Goal: Task Accomplishment & Management: Manage account settings

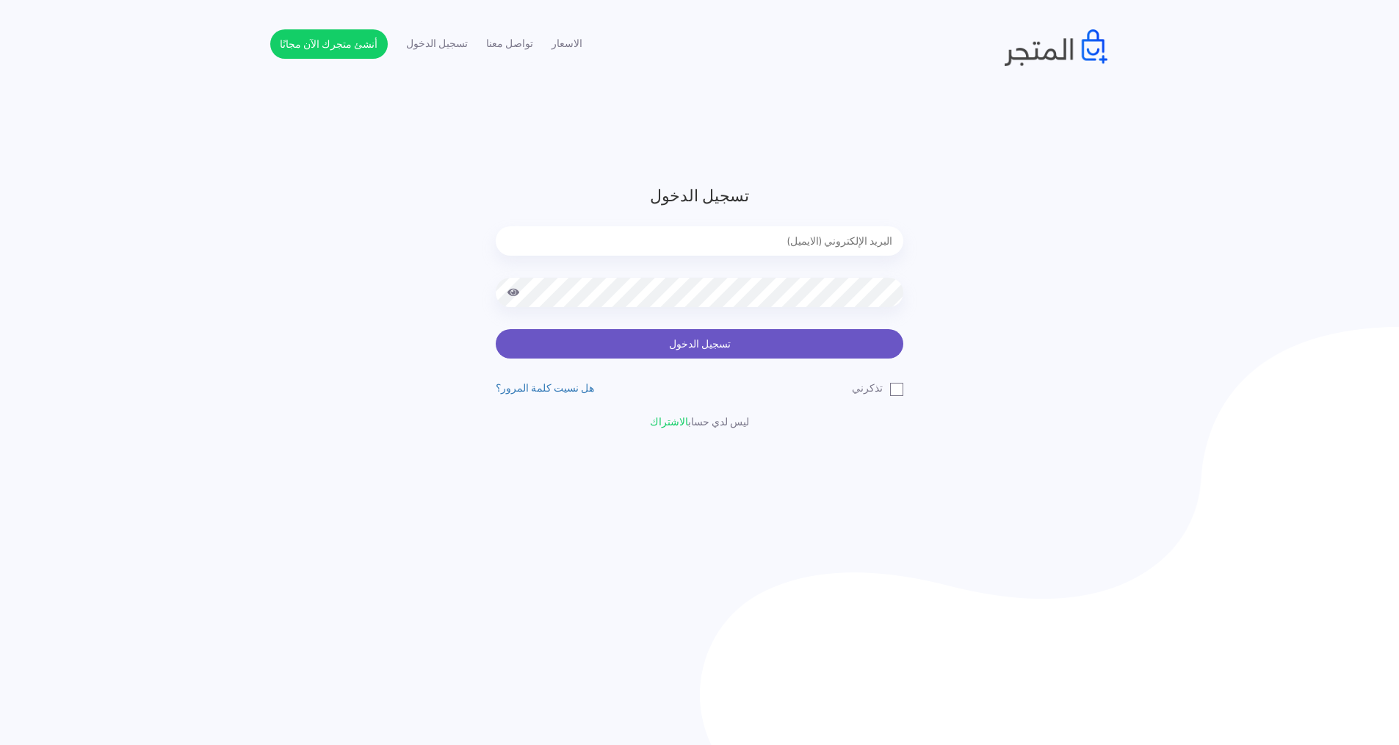
type input "express.laptop@outlook.com"
click at [629, 350] on button "تسجيل الدخول" at bounding box center [700, 343] width 408 height 29
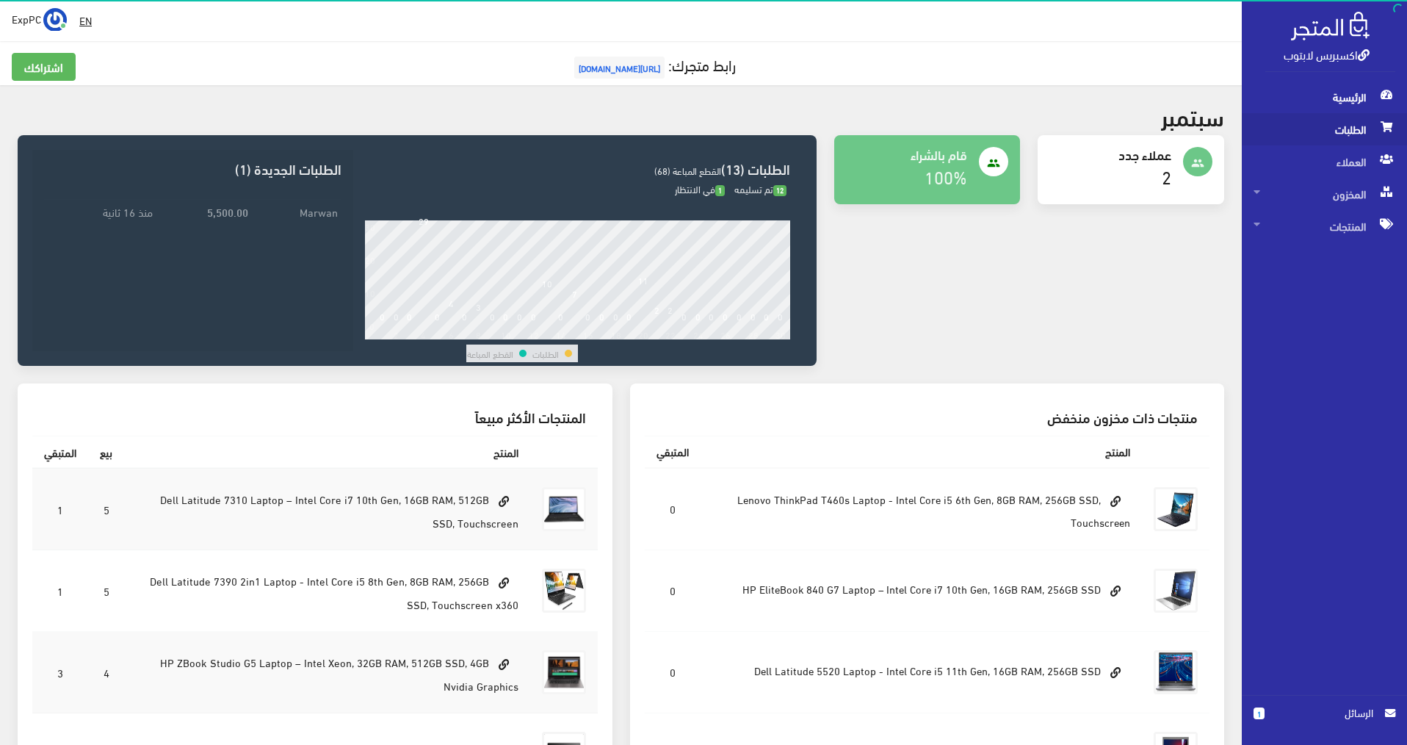
click at [1319, 137] on span "الطلبات" at bounding box center [1324, 129] width 142 height 32
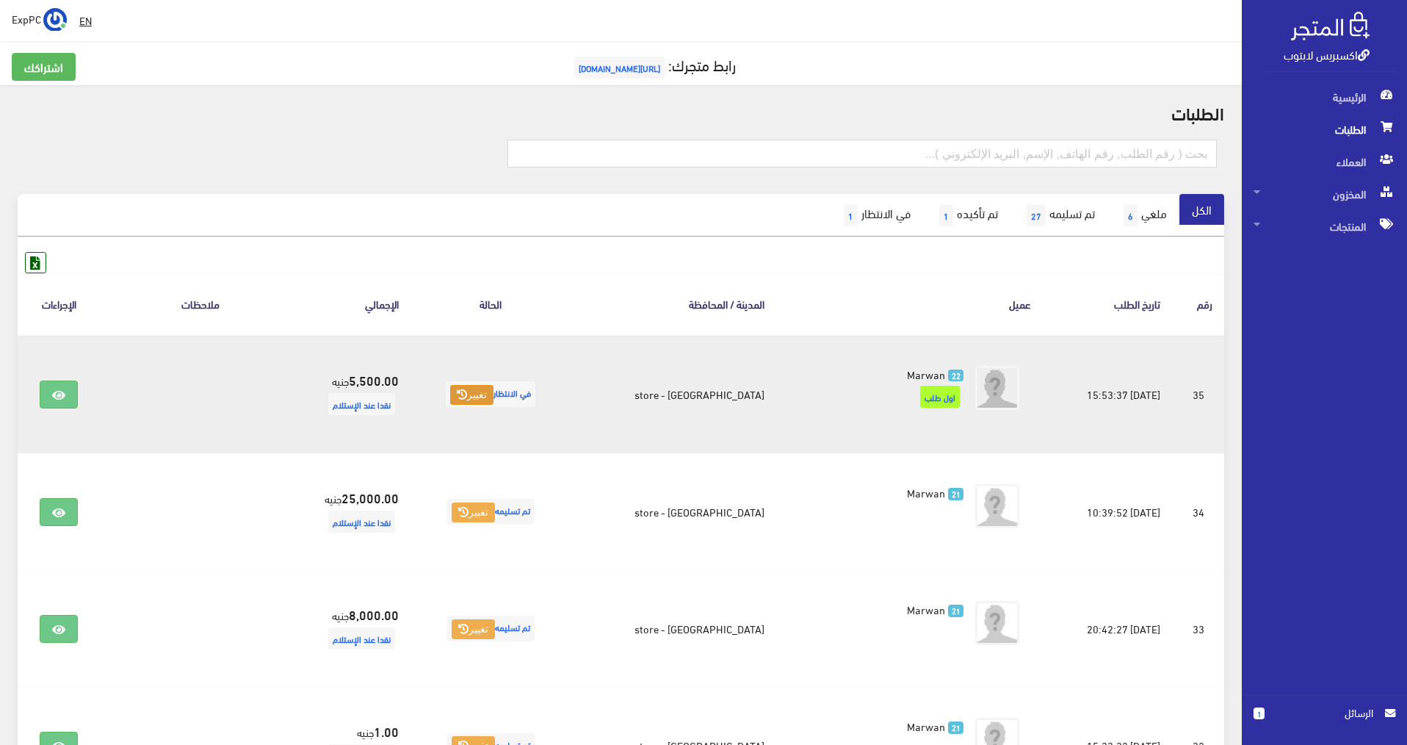
click at [493, 389] on button "تغيير" at bounding box center [471, 395] width 43 height 21
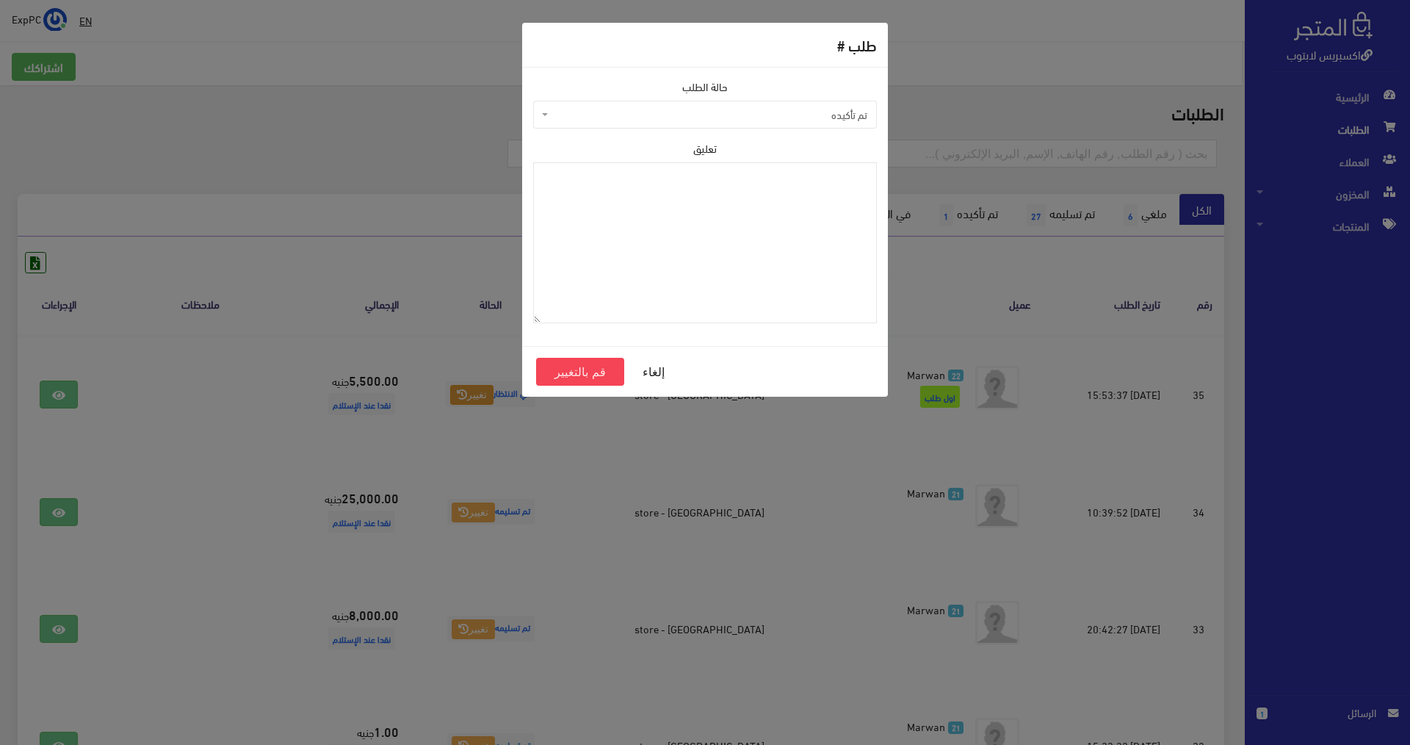
click at [825, 112] on span "تم تأكيده" at bounding box center [709, 114] width 316 height 15
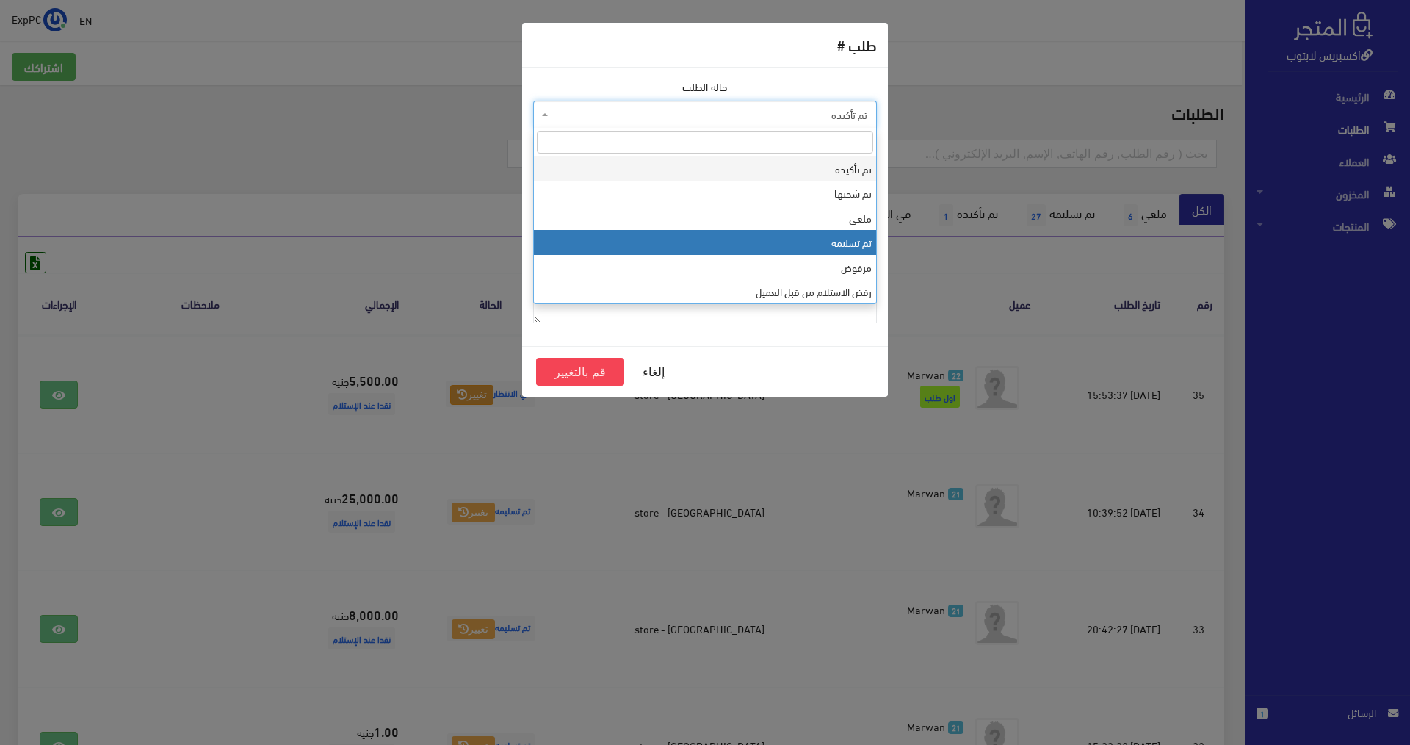
select select "4"
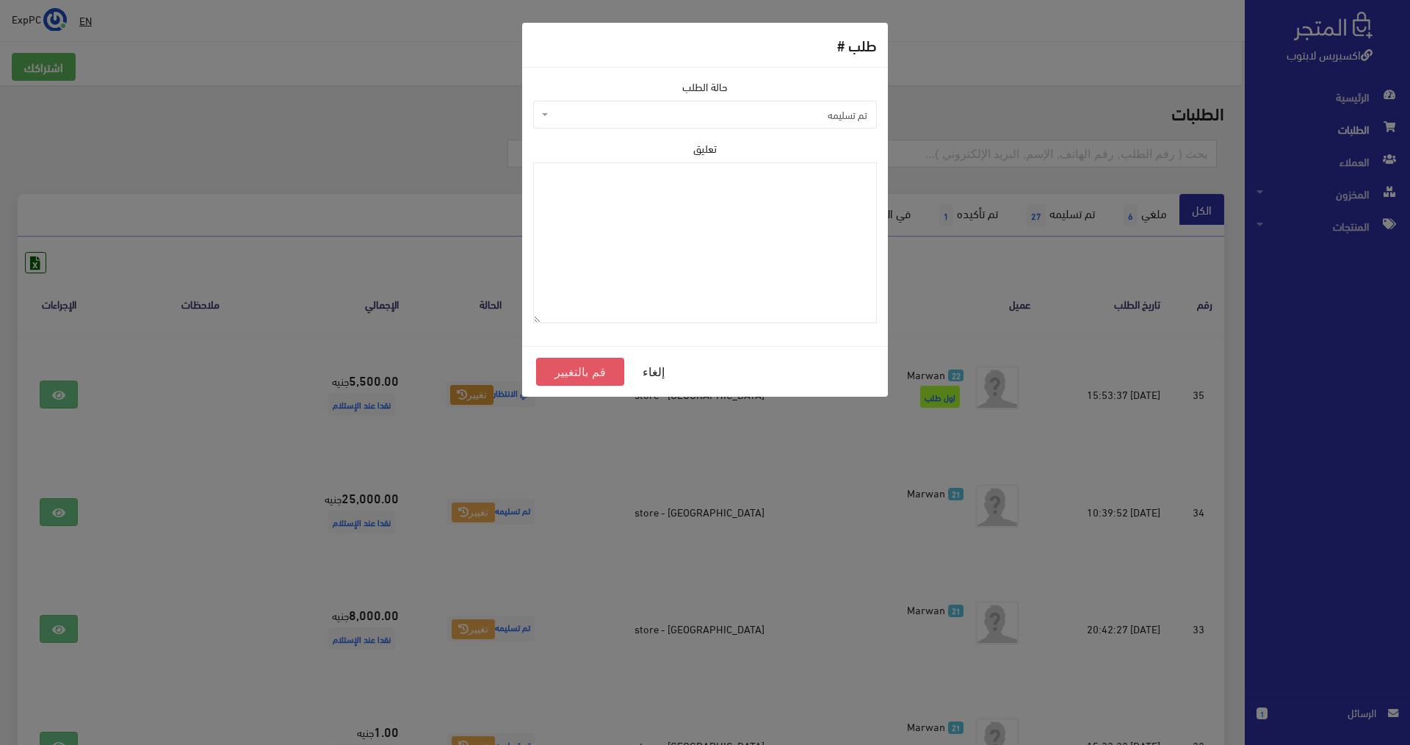
click at [596, 369] on button "قم بالتغيير" at bounding box center [580, 372] width 88 height 28
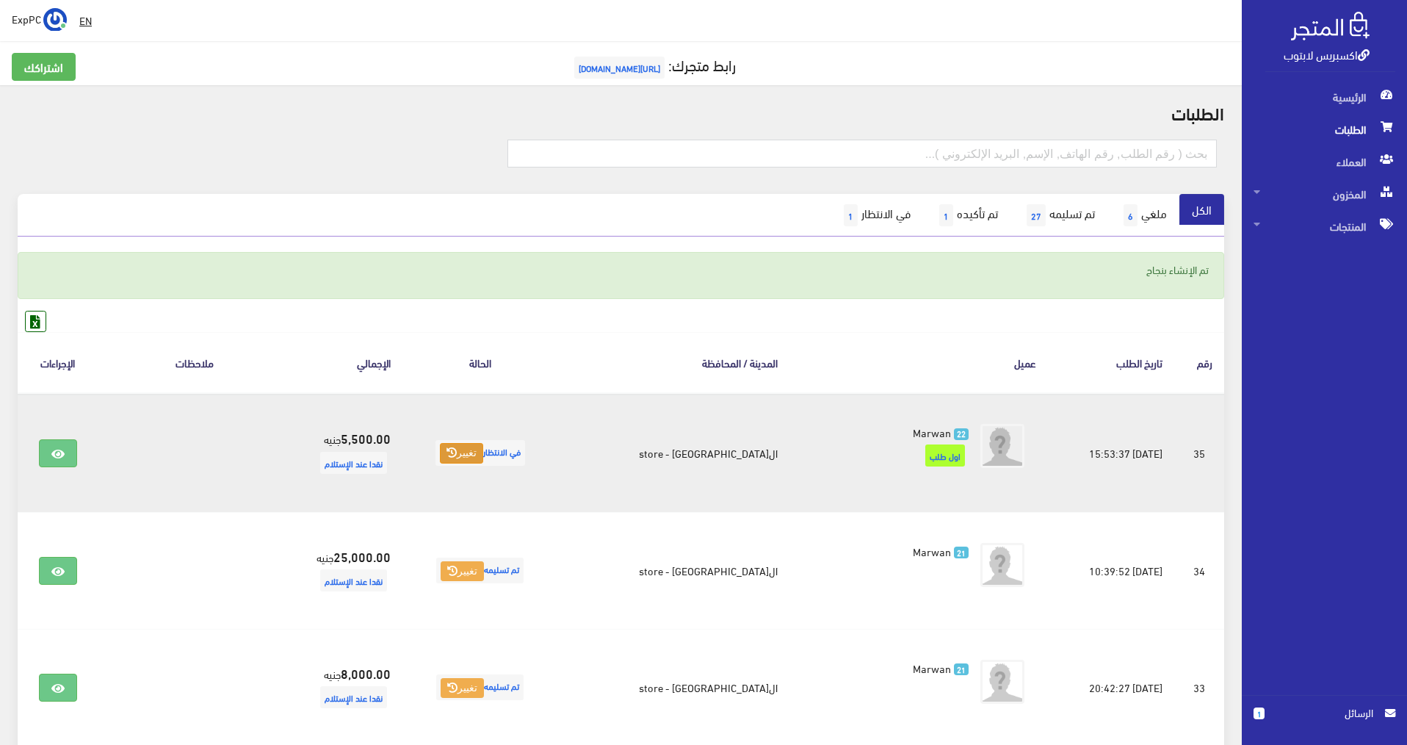
click at [483, 455] on button "تغيير" at bounding box center [461, 453] width 43 height 21
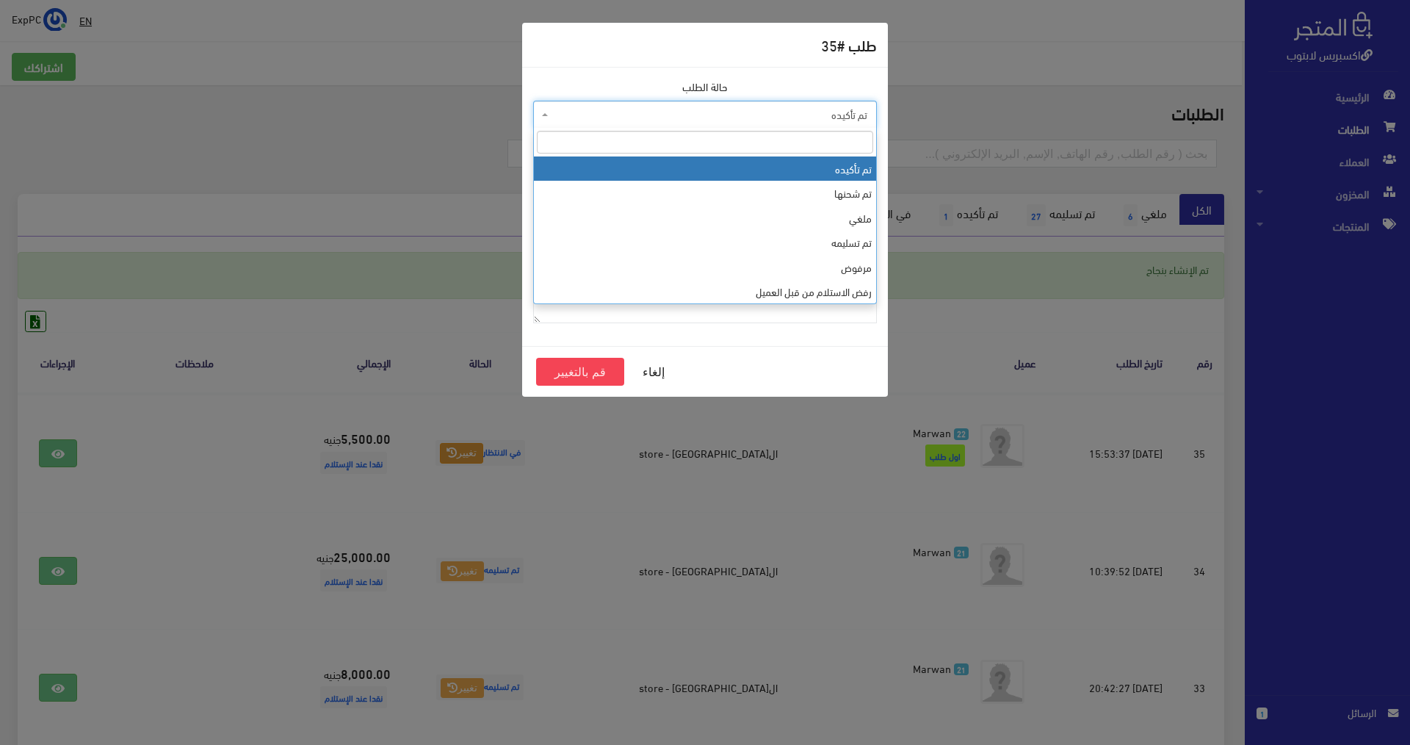
click at [833, 116] on span "تم تأكيده" at bounding box center [709, 114] width 316 height 15
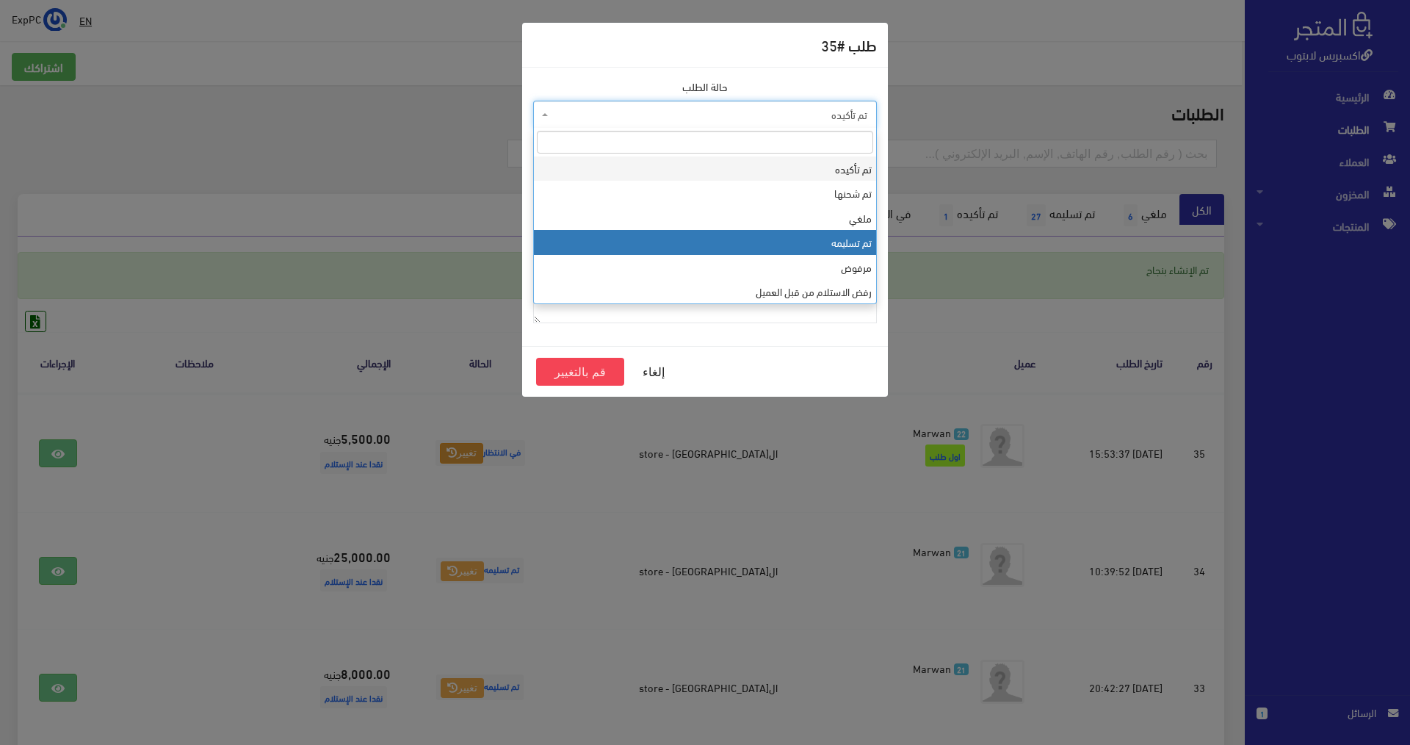
select select "4"
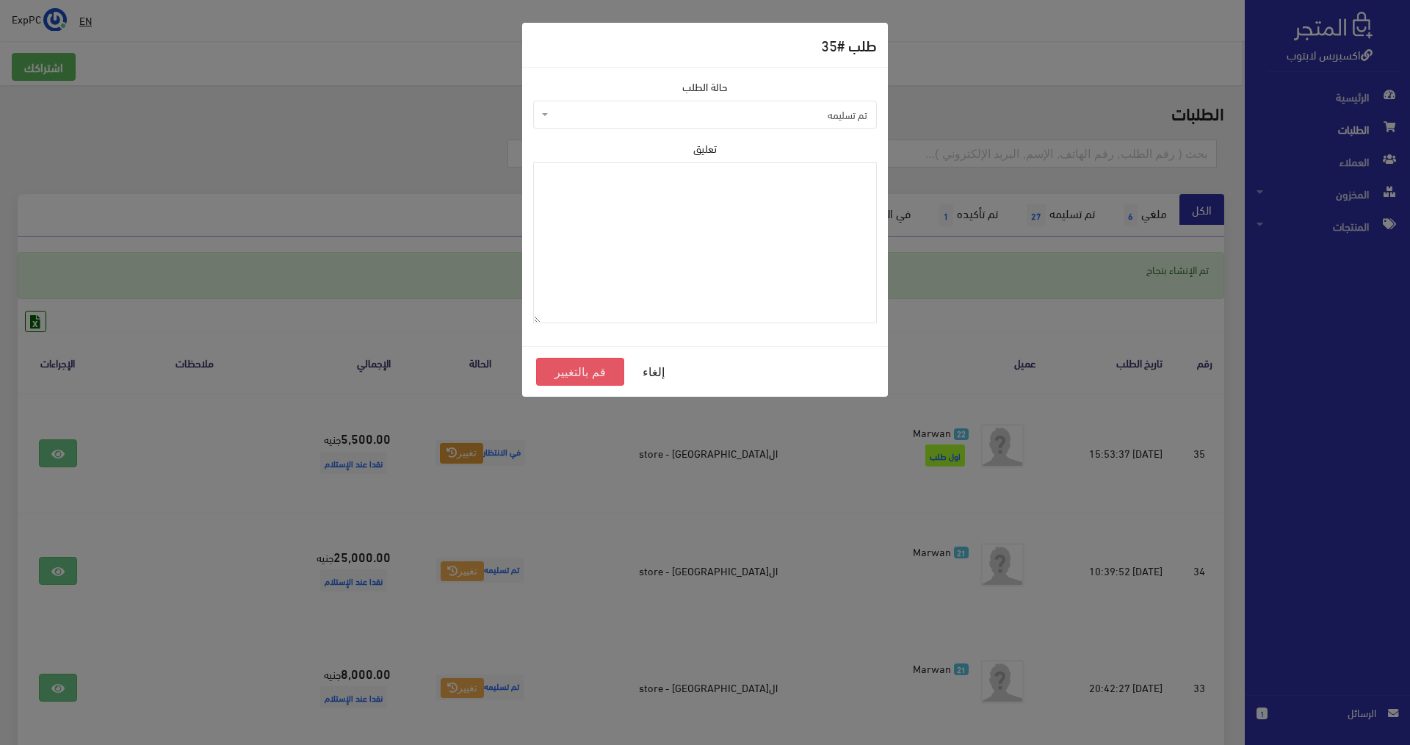
click at [593, 369] on button "قم بالتغيير" at bounding box center [580, 372] width 88 height 28
